Goal: Information Seeking & Learning: Check status

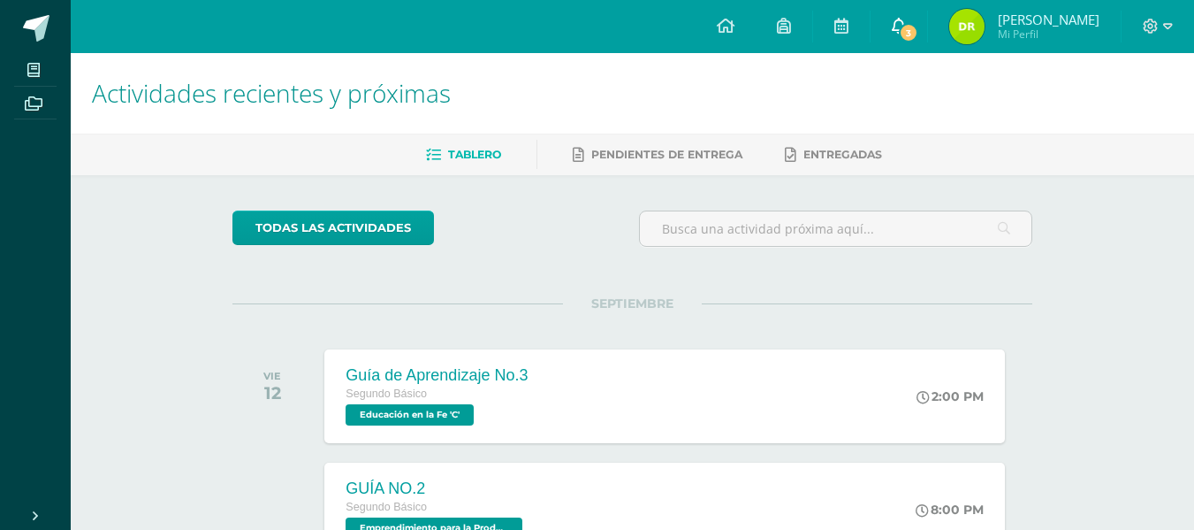
click at [906, 19] on icon at bounding box center [899, 26] width 14 height 16
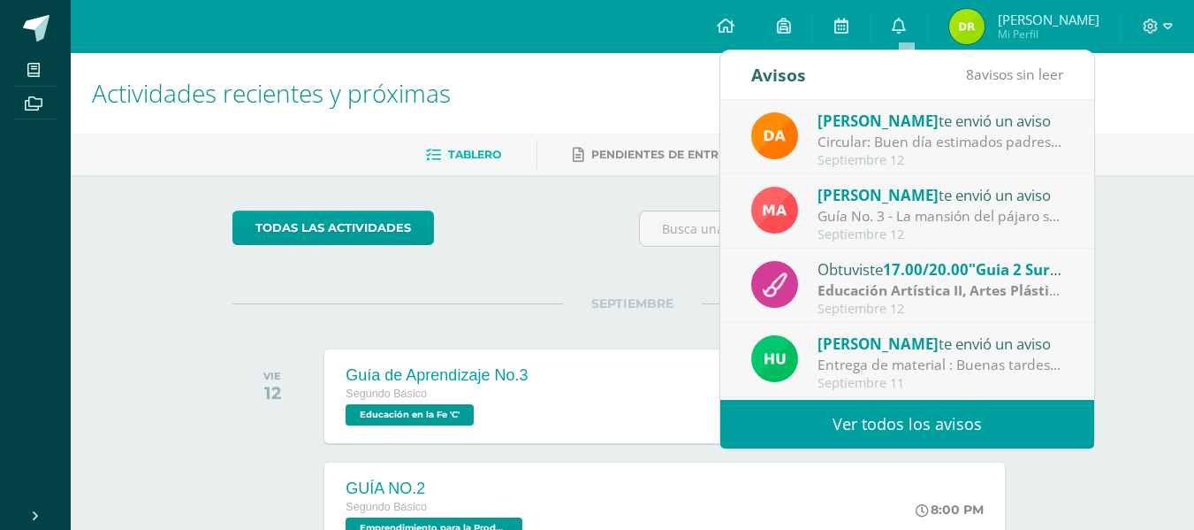
click at [911, 412] on link "Ver todos los avisos" at bounding box center [907, 424] width 374 height 49
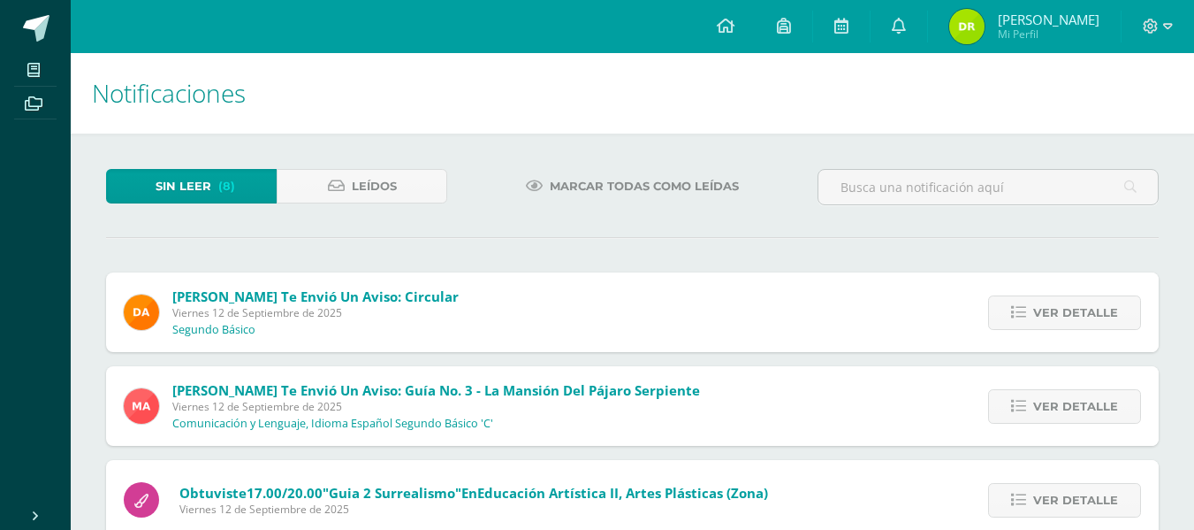
scroll to position [514, 0]
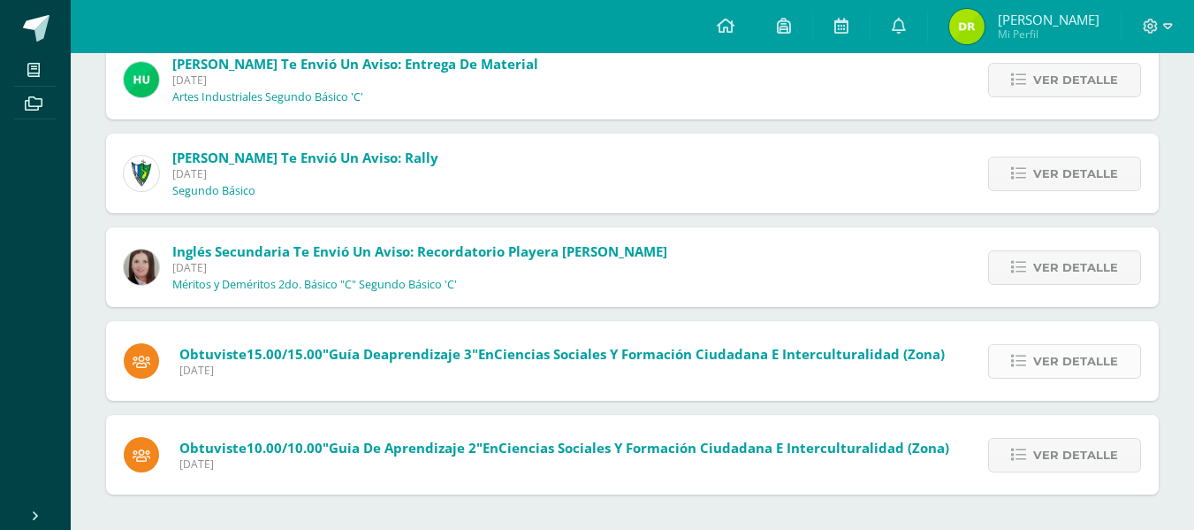
click at [1040, 363] on span "Ver detalle" at bounding box center [1075, 361] width 85 height 33
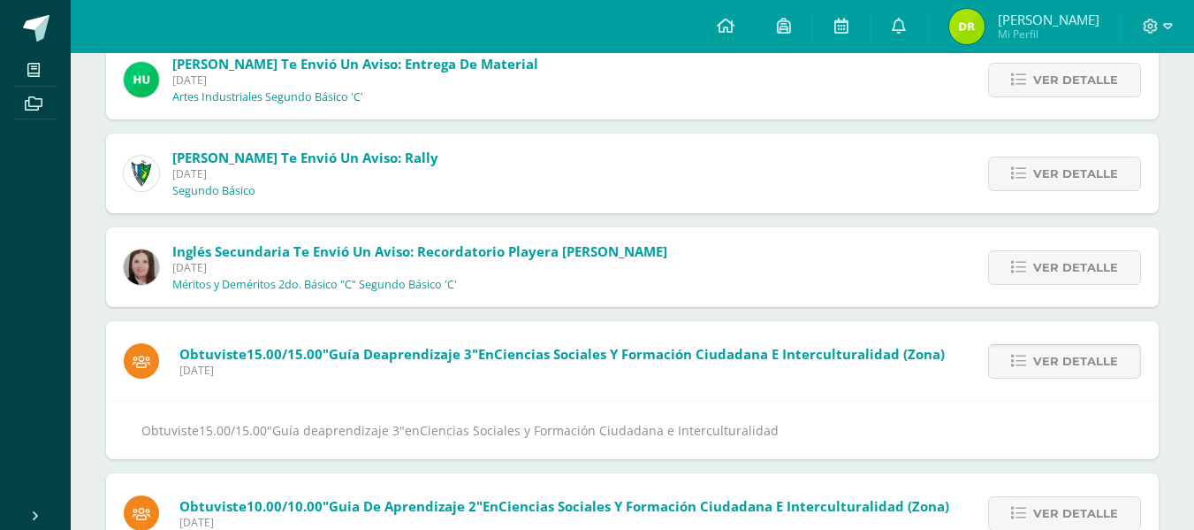
click at [1040, 363] on span "Ver detalle" at bounding box center [1075, 361] width 85 height 33
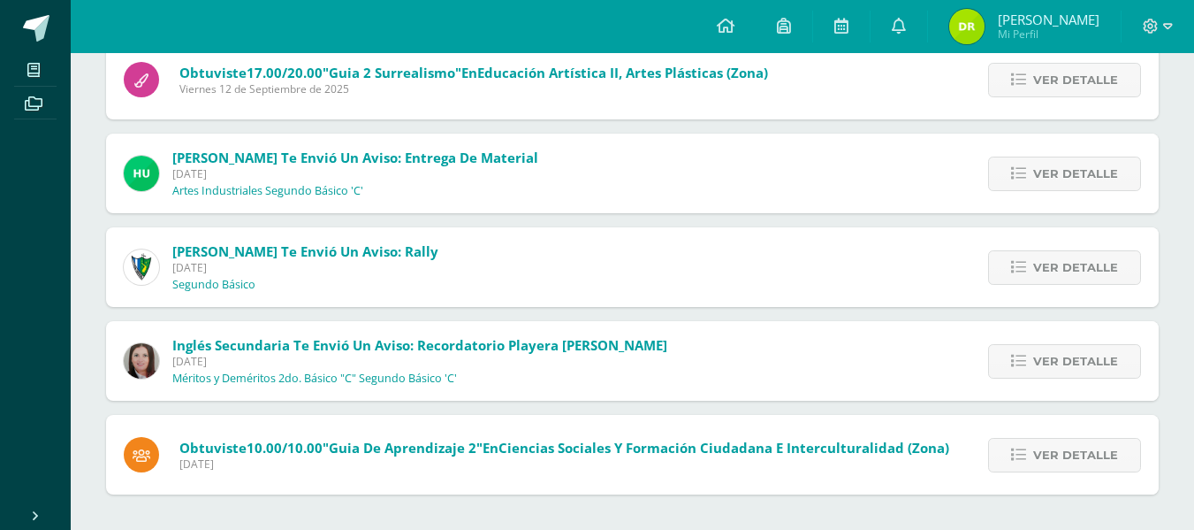
click at [1040, 363] on span "Ver detalle" at bounding box center [1075, 361] width 85 height 33
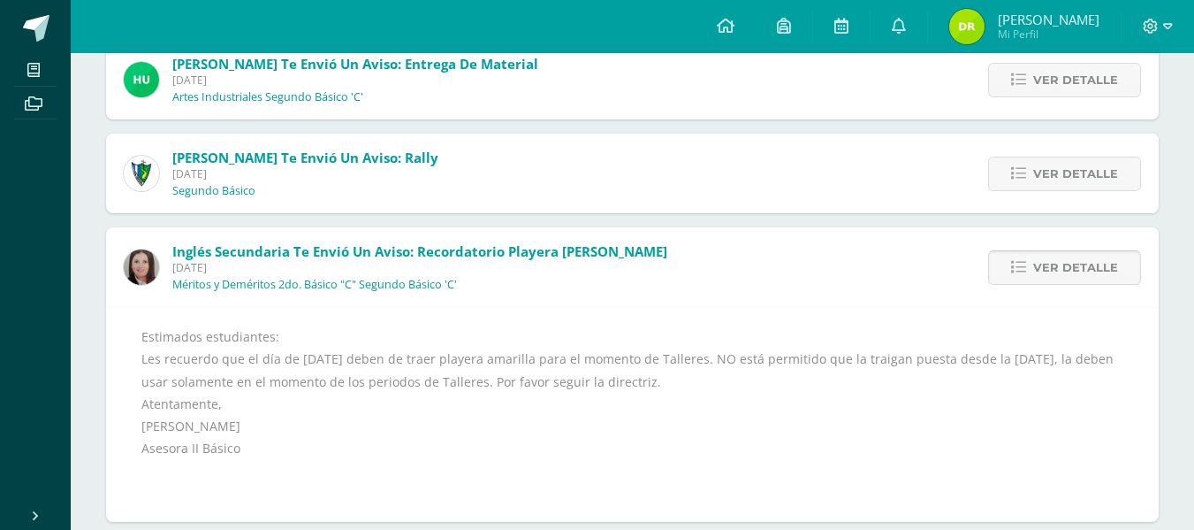
click at [1017, 254] on link "Ver detalle" at bounding box center [1064, 267] width 153 height 34
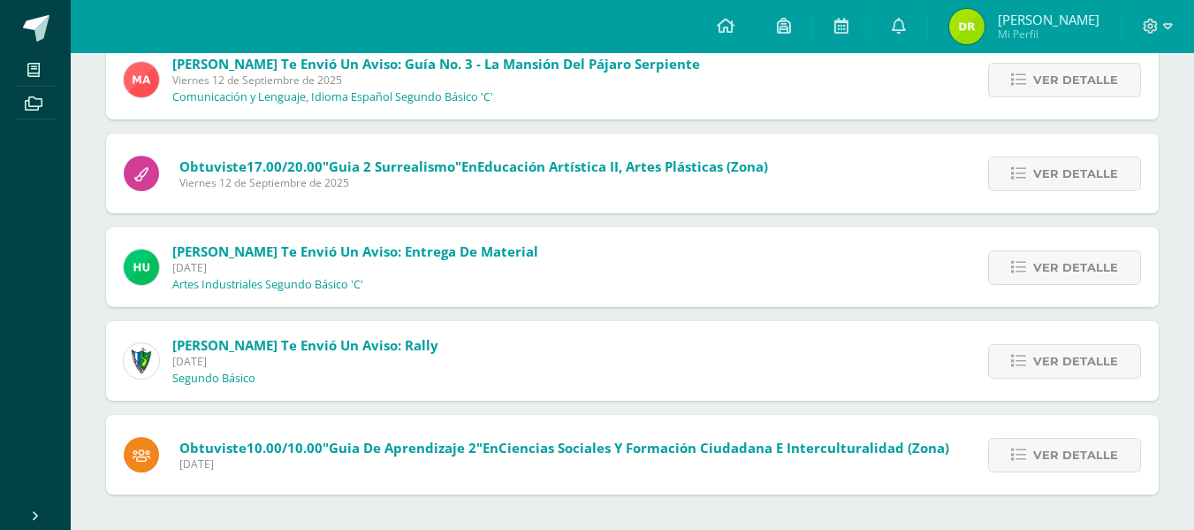
scroll to position [326, 0]
click at [1056, 446] on span "Ver detalle" at bounding box center [1075, 454] width 85 height 33
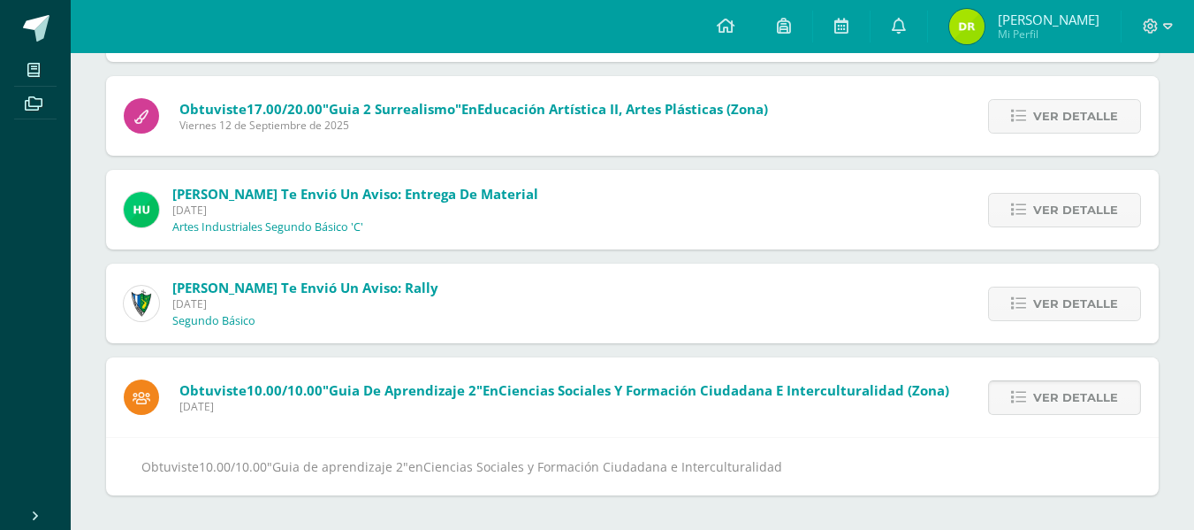
scroll to position [385, 0]
click at [1059, 389] on span "Ver detalle" at bounding box center [1075, 396] width 85 height 33
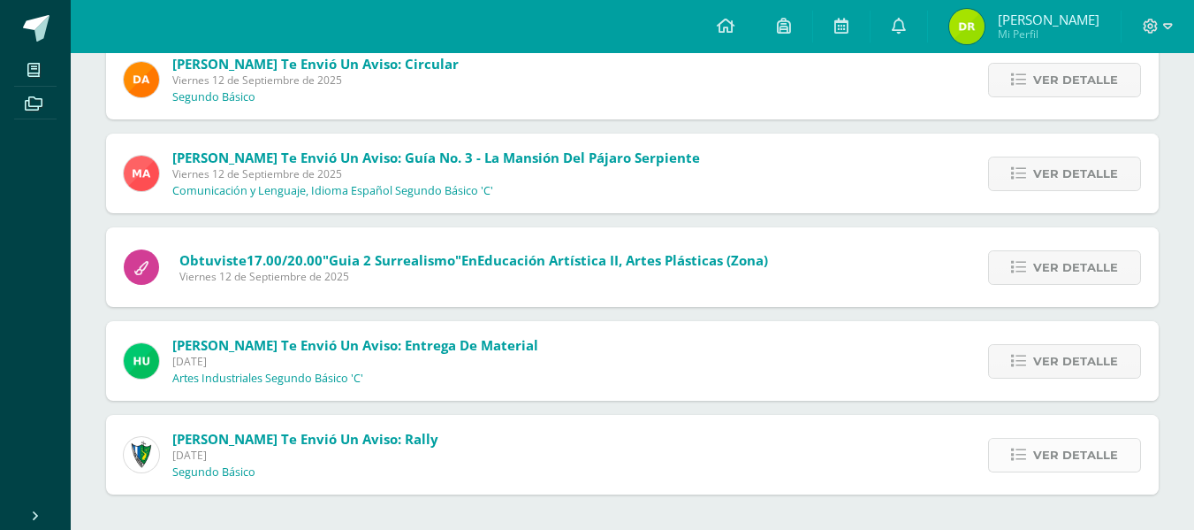
click at [1068, 446] on span "Ver detalle" at bounding box center [1075, 454] width 85 height 33
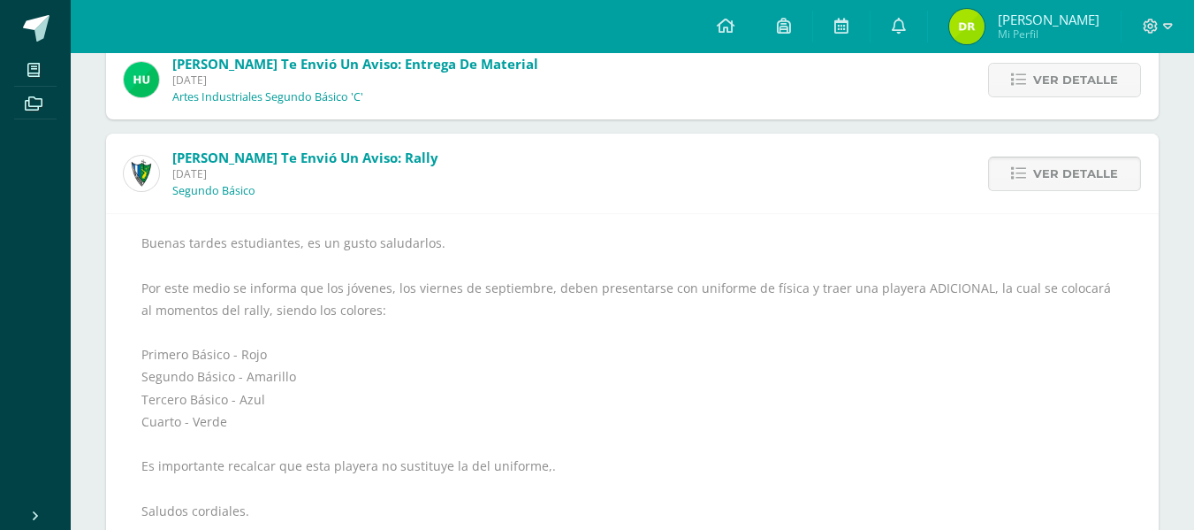
scroll to position [581, 0]
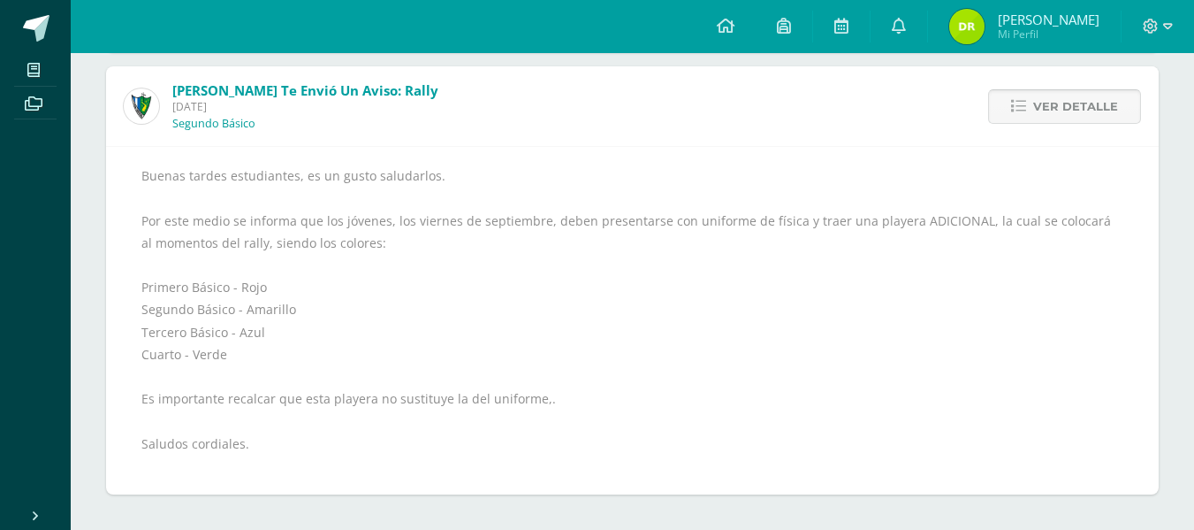
click at [1013, 106] on link "Ver detalle" at bounding box center [1064, 106] width 153 height 34
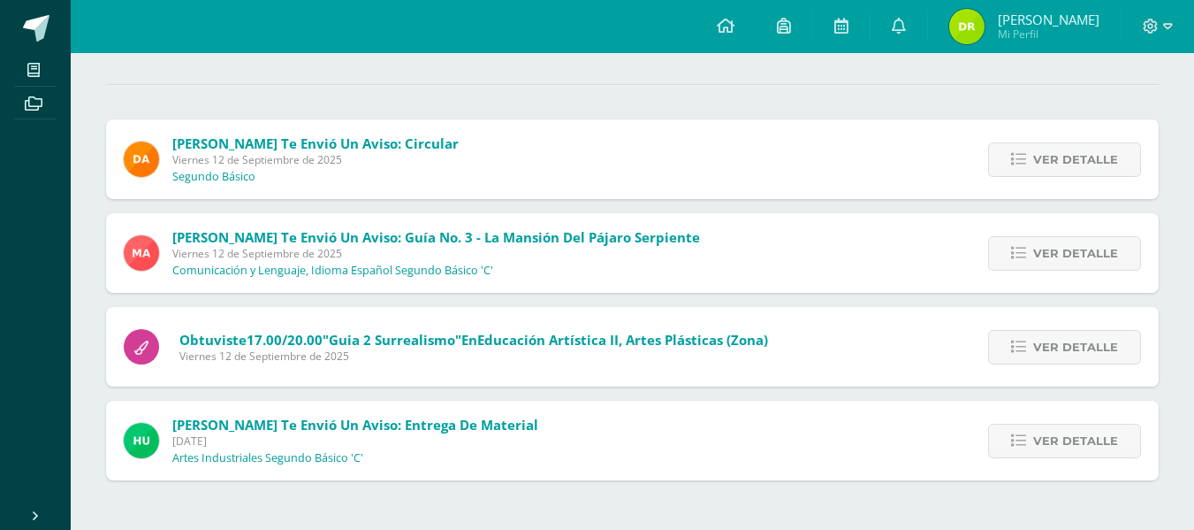
scroll to position [139, 0]
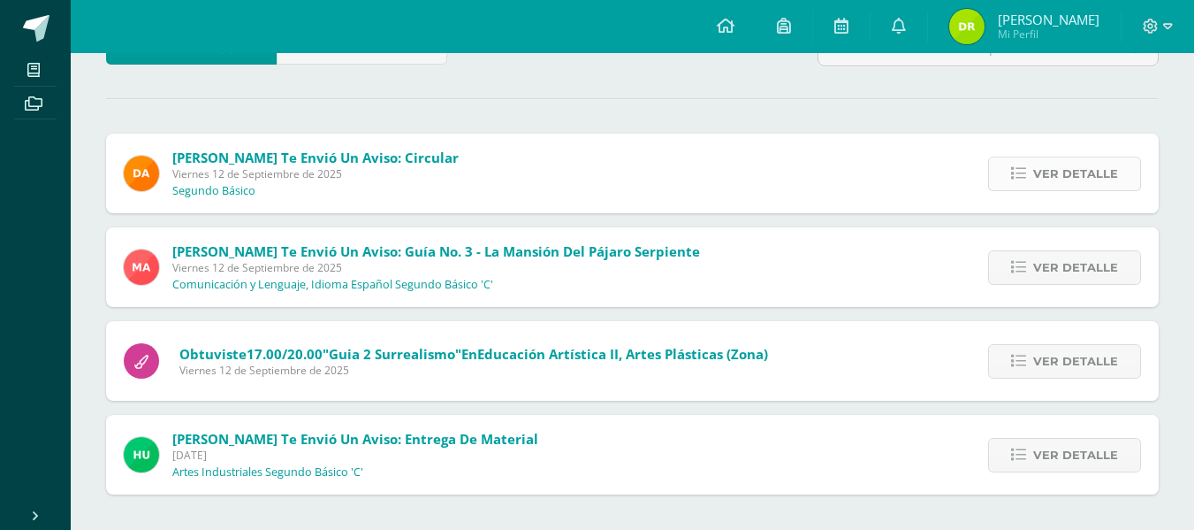
click at [1051, 188] on span "Ver detalle" at bounding box center [1075, 173] width 85 height 33
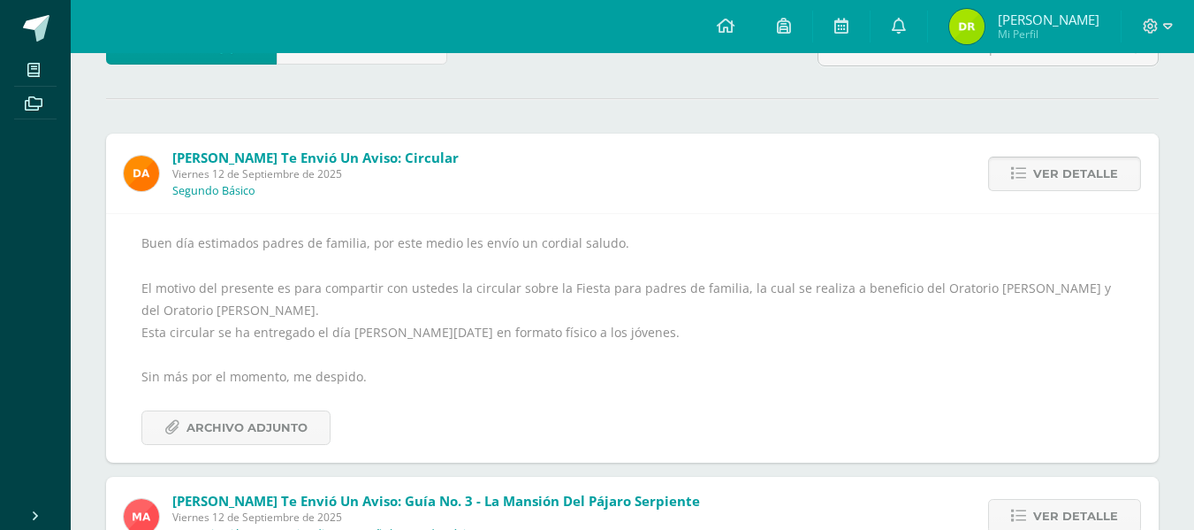
click at [1055, 159] on span "Ver detalle" at bounding box center [1075, 173] width 85 height 33
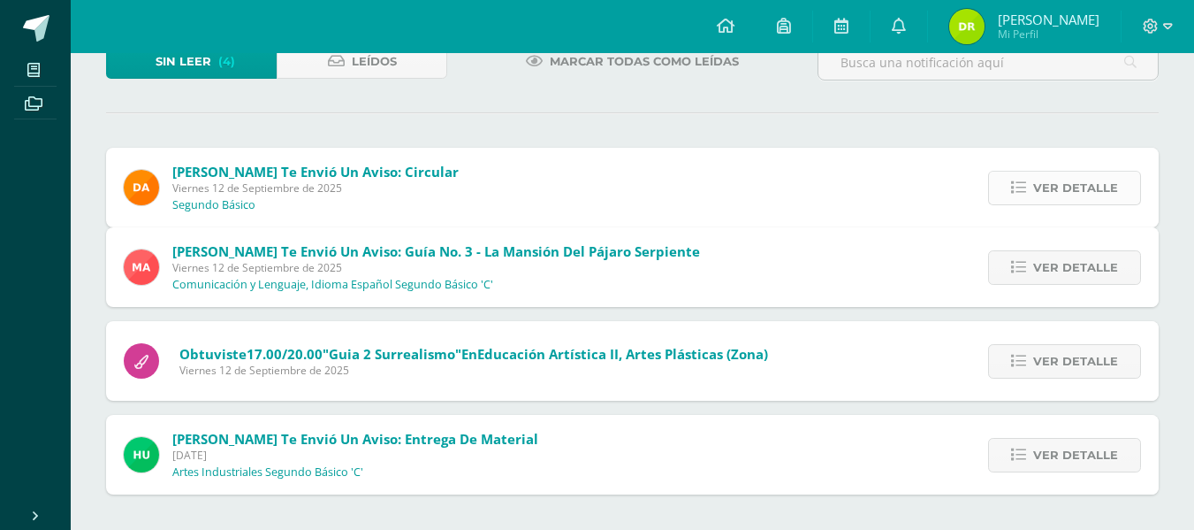
scroll to position [45, 0]
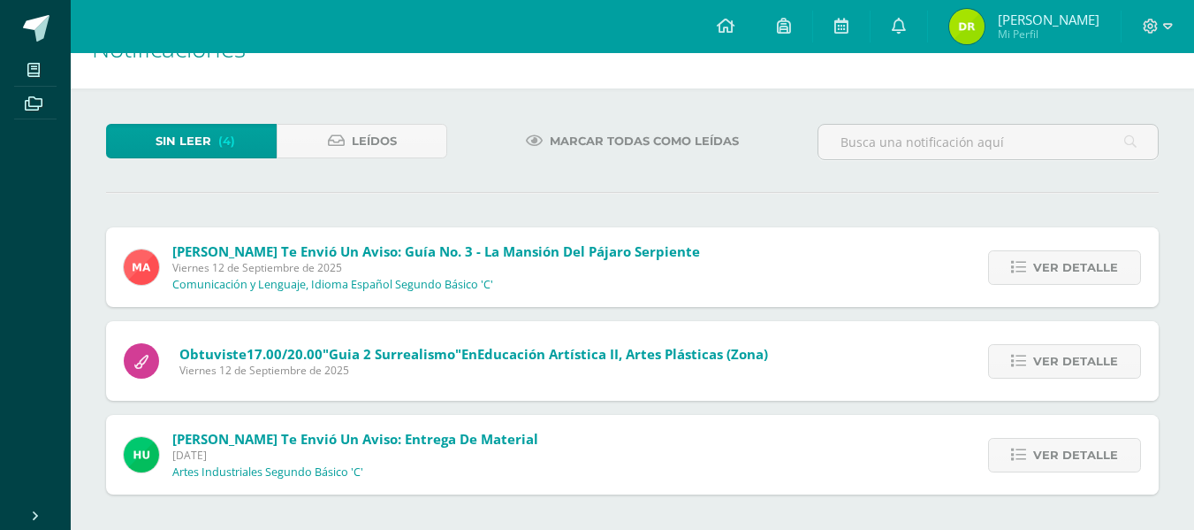
click at [1055, 159] on div at bounding box center [988, 142] width 341 height 36
click at [1065, 271] on span "Ver detalle" at bounding box center [1075, 267] width 85 height 33
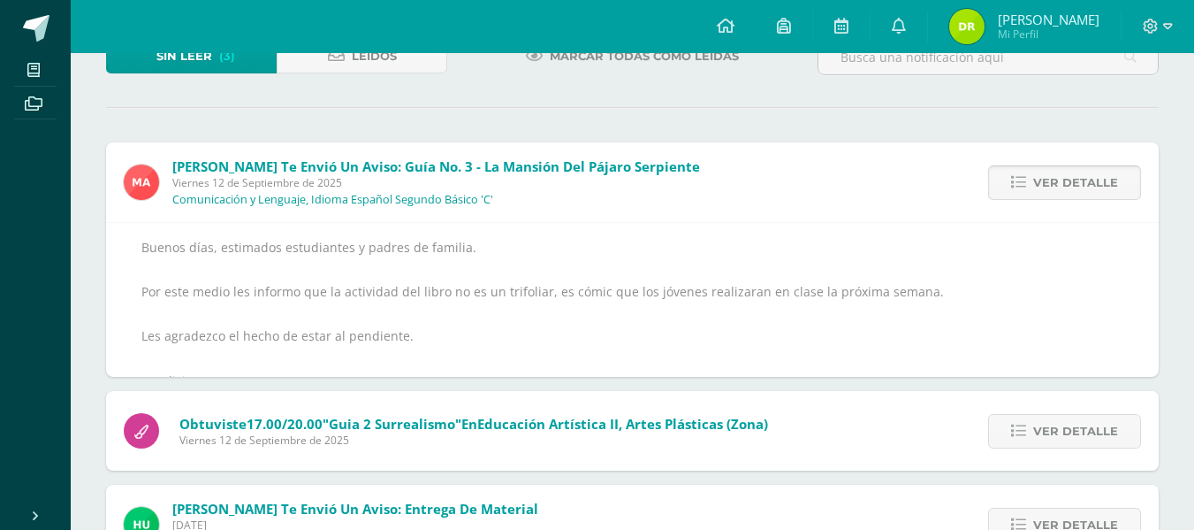
scroll to position [139, 0]
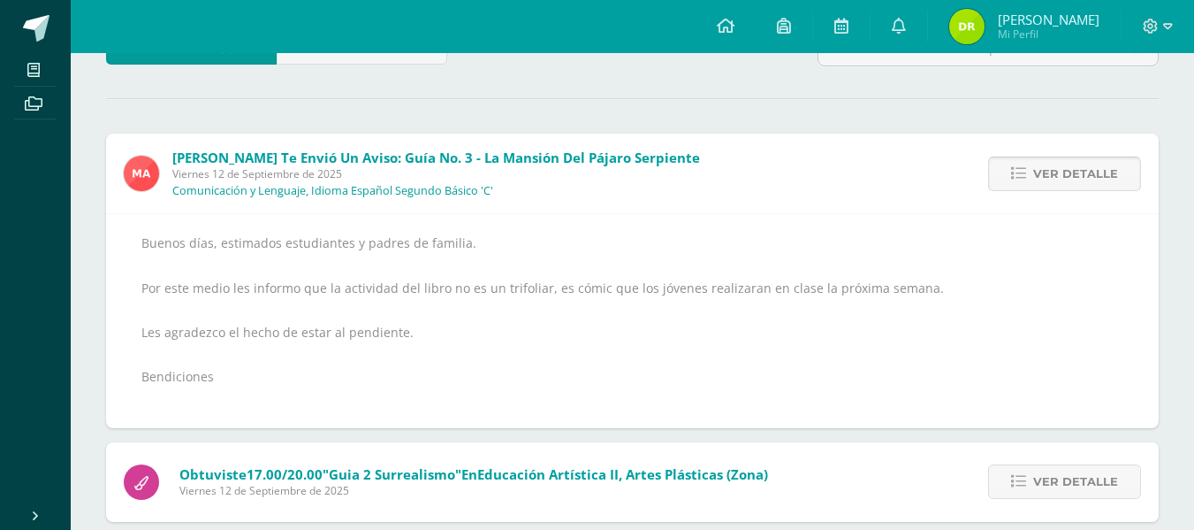
click at [1048, 168] on span "Ver detalle" at bounding box center [1075, 173] width 85 height 33
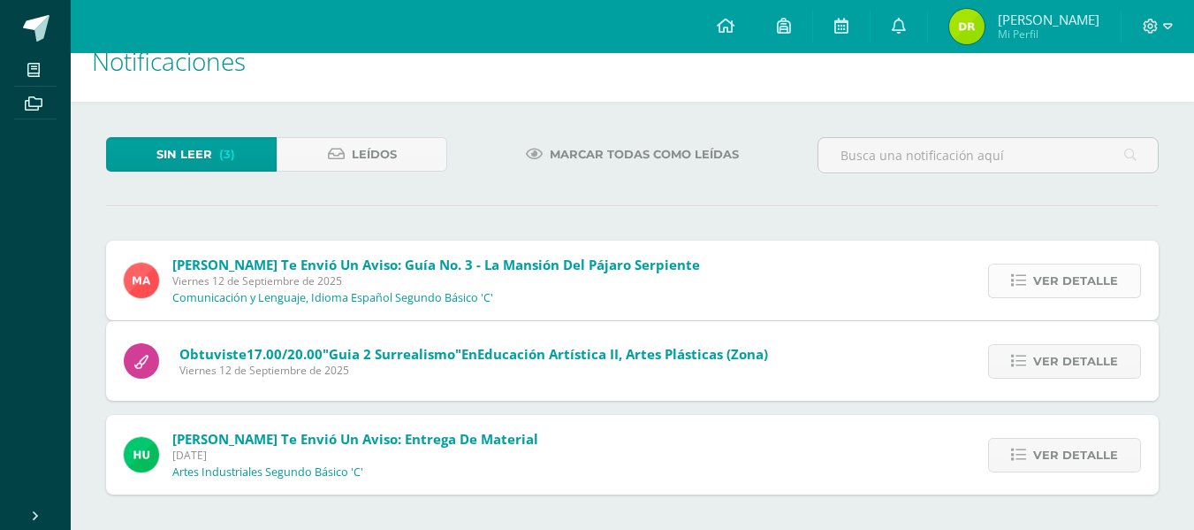
scroll to position [0, 0]
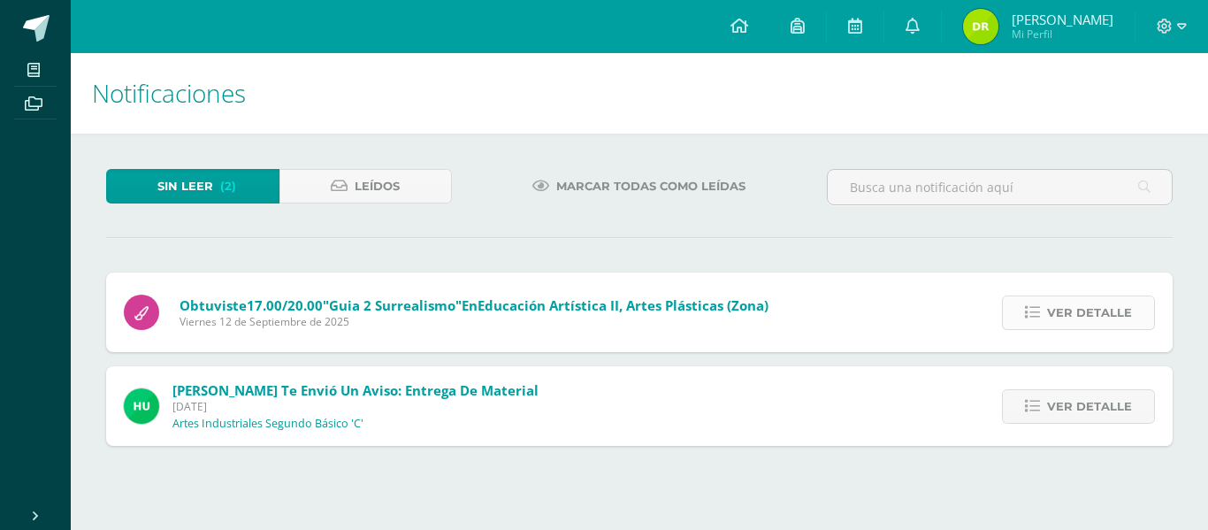
click at [1106, 305] on span "Ver detalle" at bounding box center [1089, 312] width 85 height 33
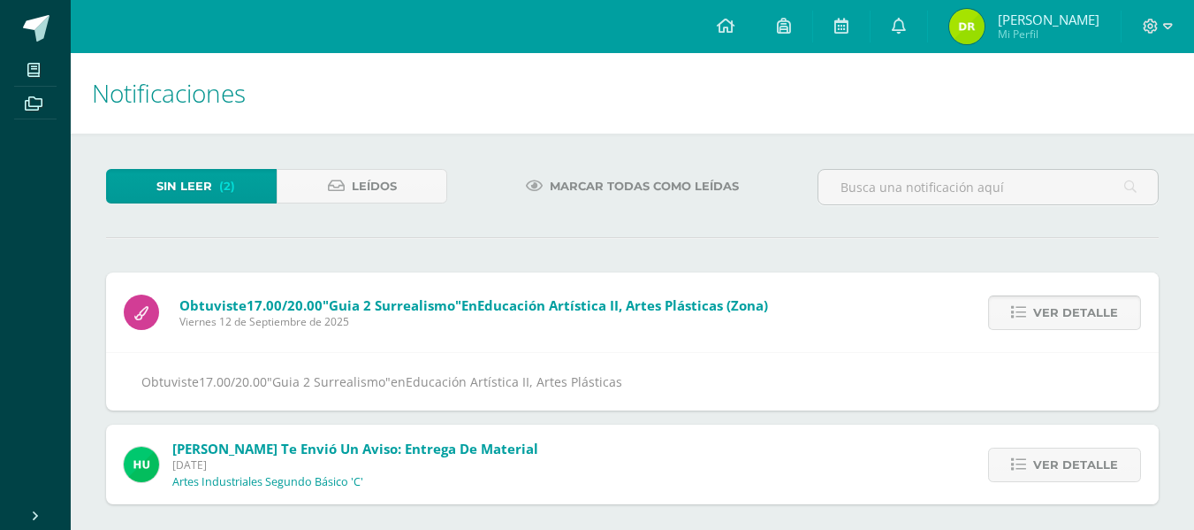
click at [1106, 305] on span "Ver detalle" at bounding box center [1075, 312] width 85 height 33
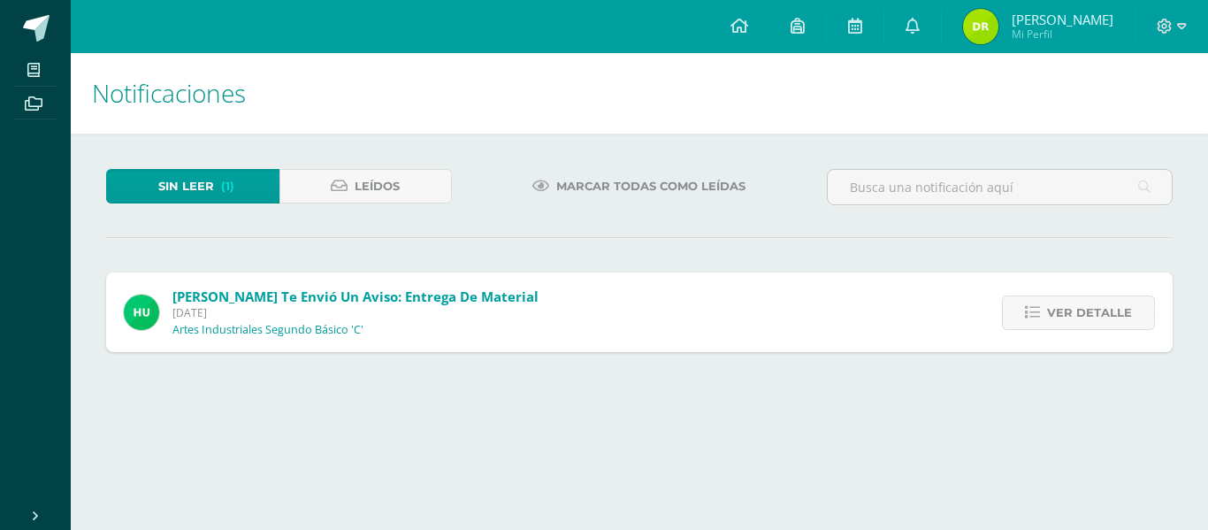
click at [1106, 305] on span "Ver detalle" at bounding box center [1089, 312] width 85 height 33
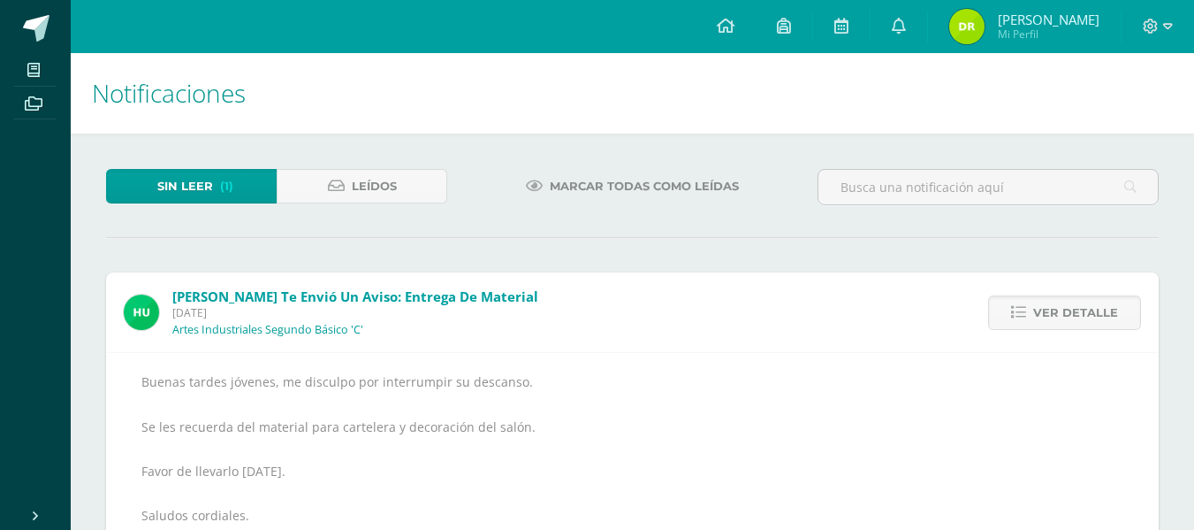
click at [1106, 305] on span "Ver detalle" at bounding box center [1075, 312] width 85 height 33
